Goal: Register for event/course

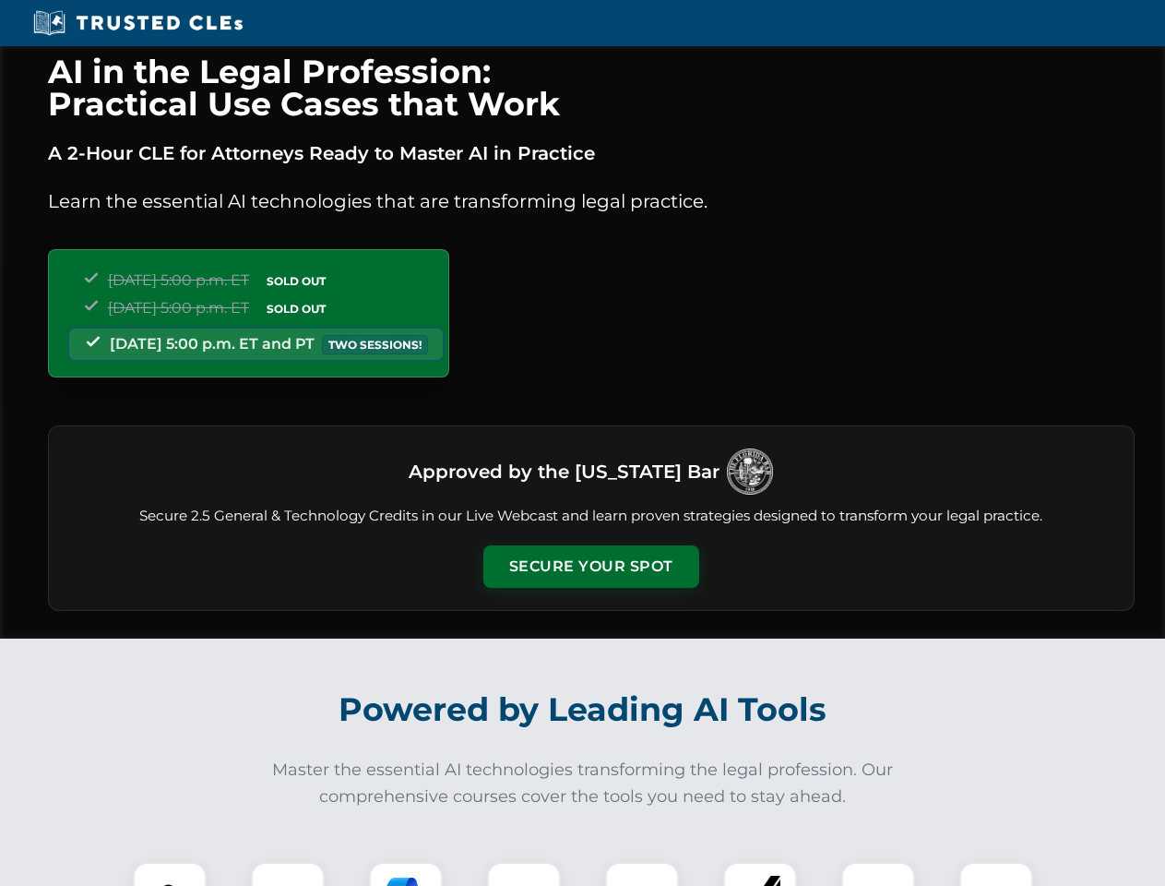
click at [590, 566] on button "Secure Your Spot" at bounding box center [591, 566] width 216 height 42
click at [170, 874] on img at bounding box center [170, 899] width 54 height 54
click at [288, 874] on div at bounding box center [288, 899] width 74 height 74
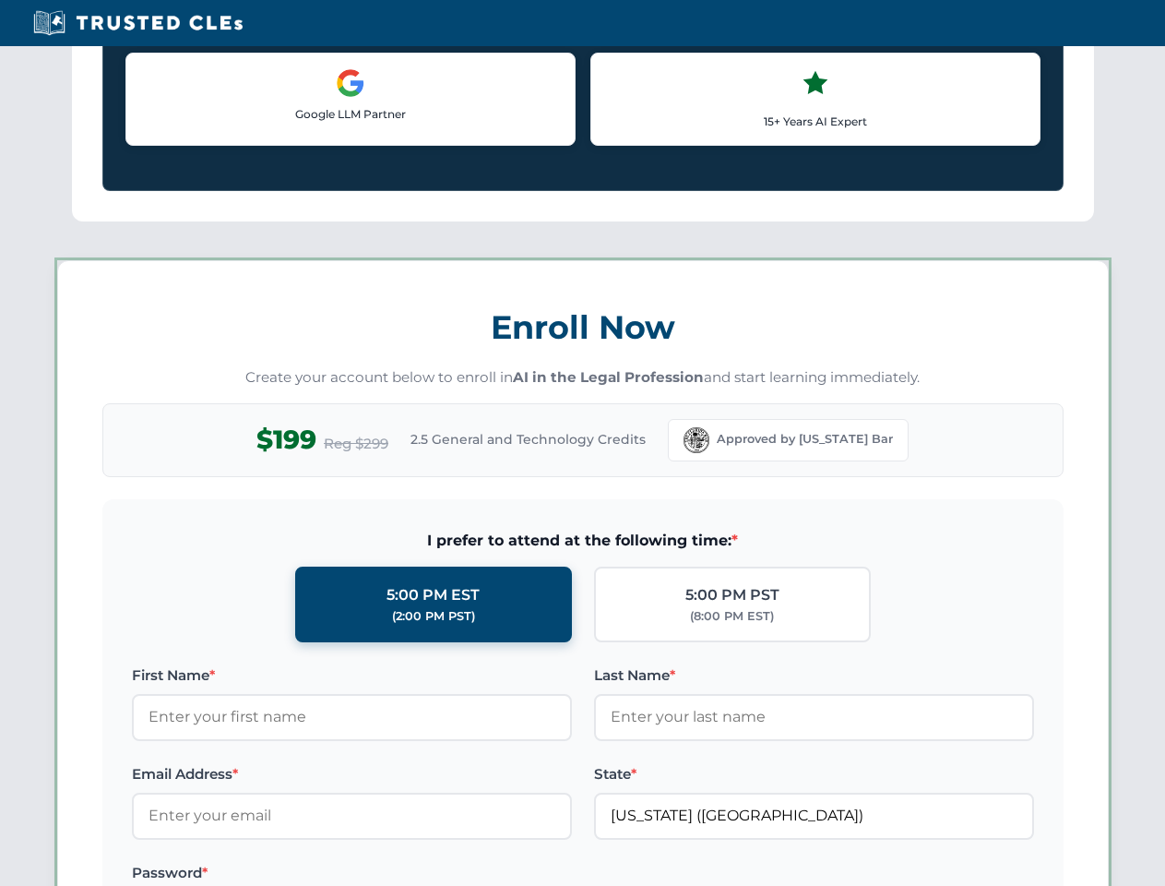
click at [524, 874] on label "Password *" at bounding box center [352, 873] width 440 height 22
